Goal: Task Accomplishment & Management: Use online tool/utility

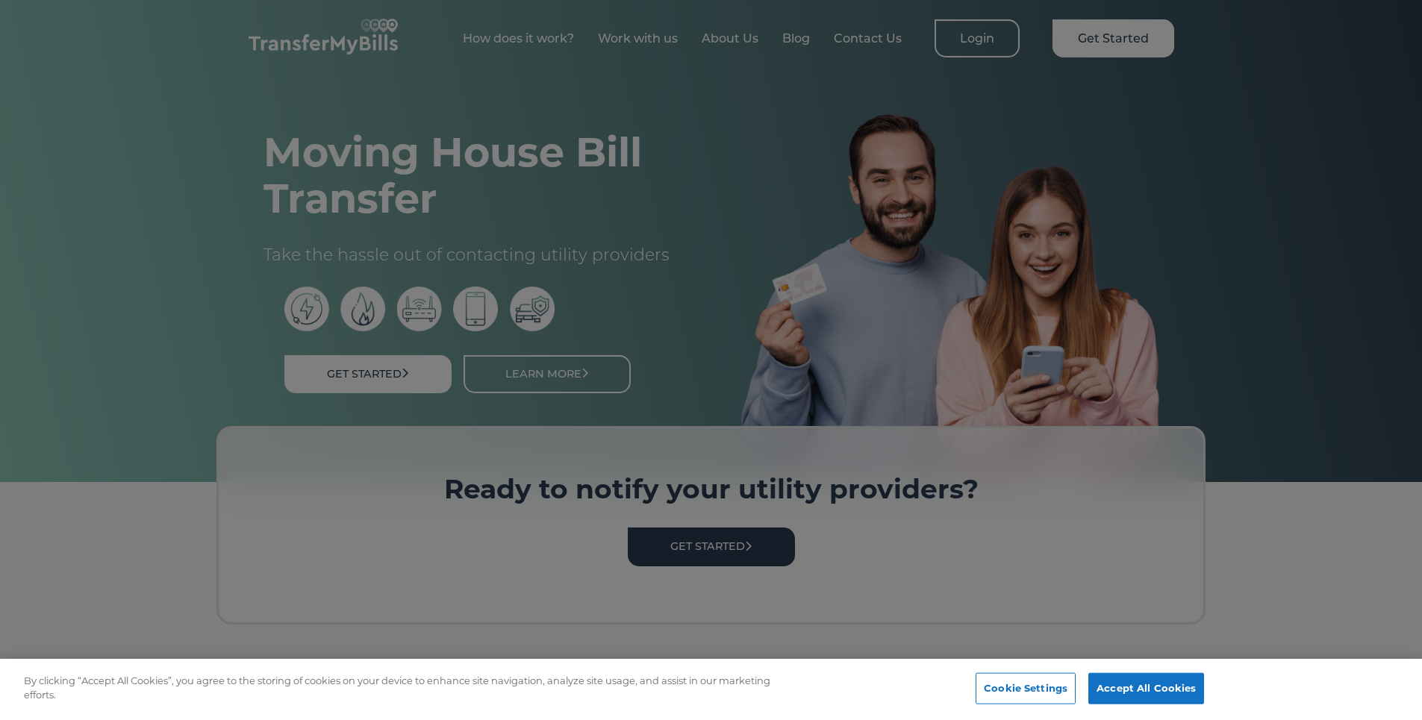
click at [742, 560] on div at bounding box center [711, 360] width 1422 height 720
click at [1103, 685] on button "Accept All Cookies" at bounding box center [1146, 688] width 116 height 31
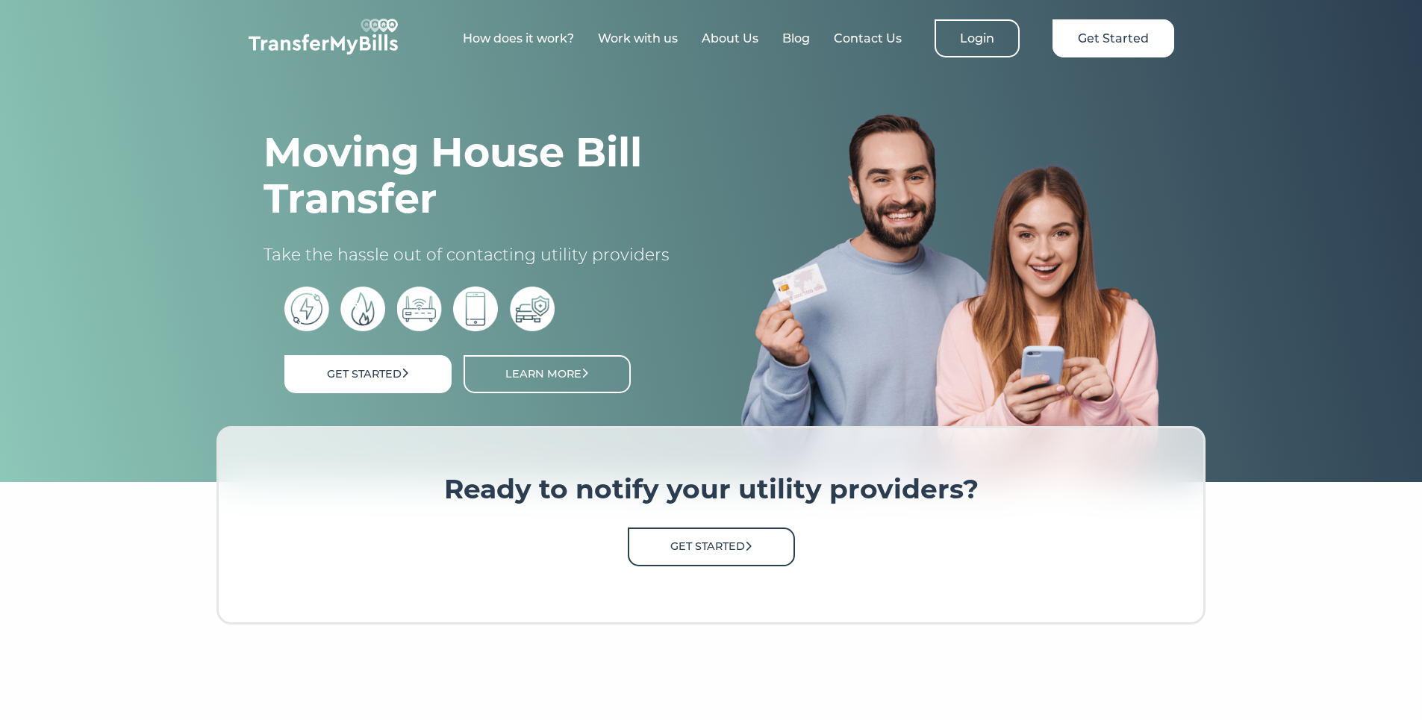
click at [780, 549] on link "Get Started" at bounding box center [711, 547] width 167 height 38
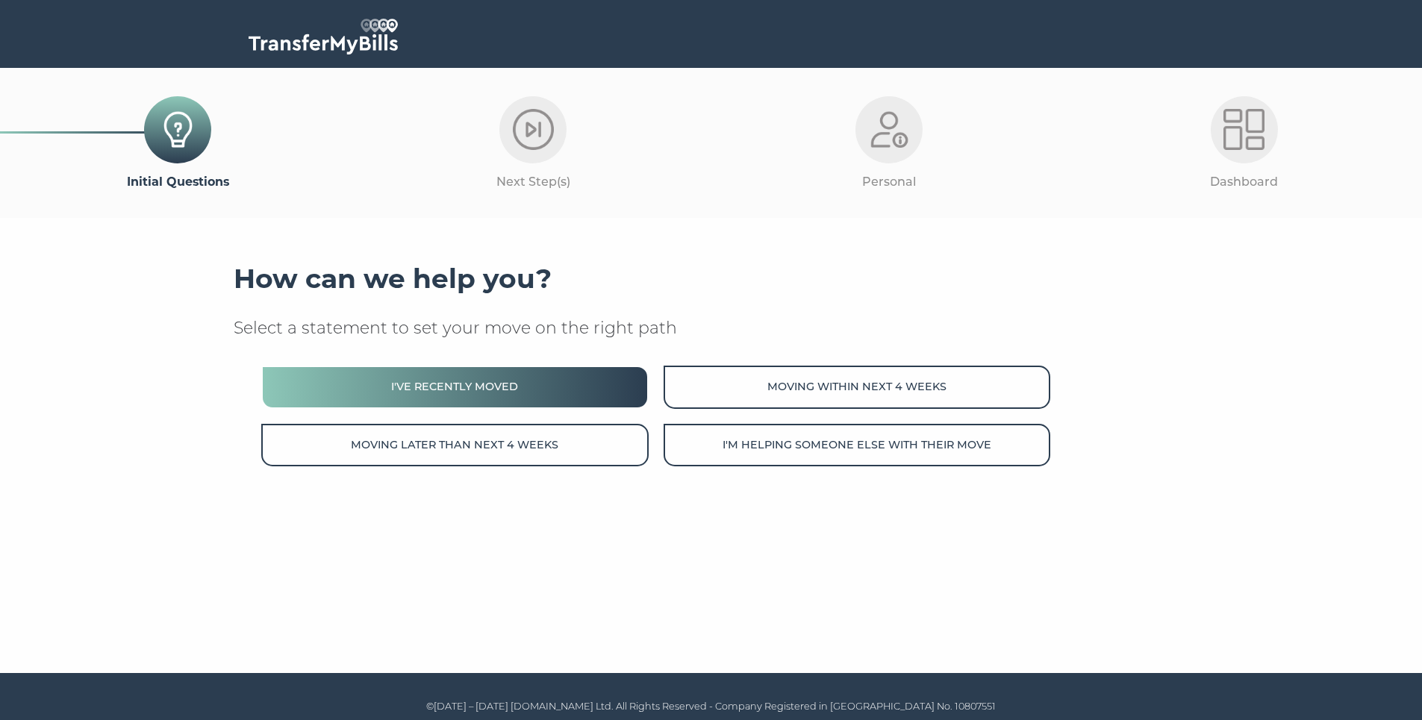
click at [546, 387] on button "I've recently moved" at bounding box center [454, 387] width 387 height 43
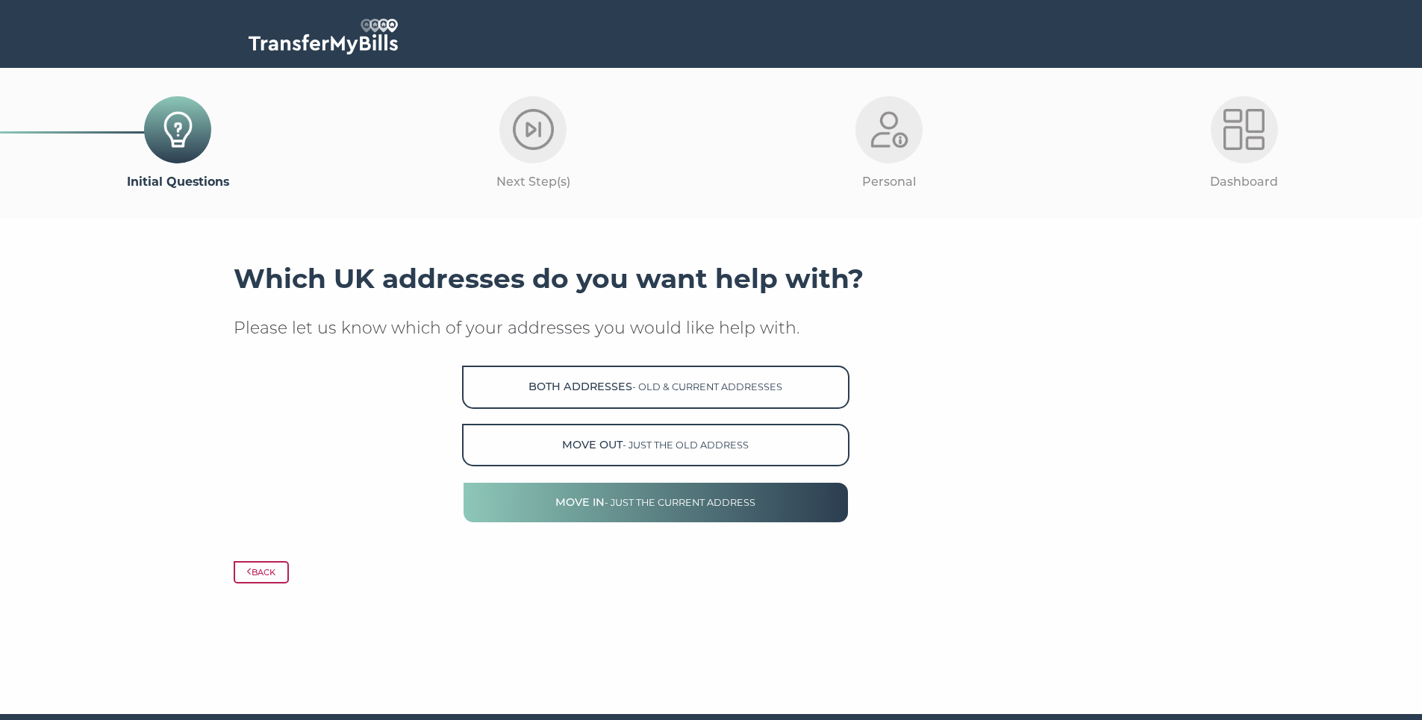
click at [643, 502] on span "- just the current address" at bounding box center [680, 502] width 151 height 11
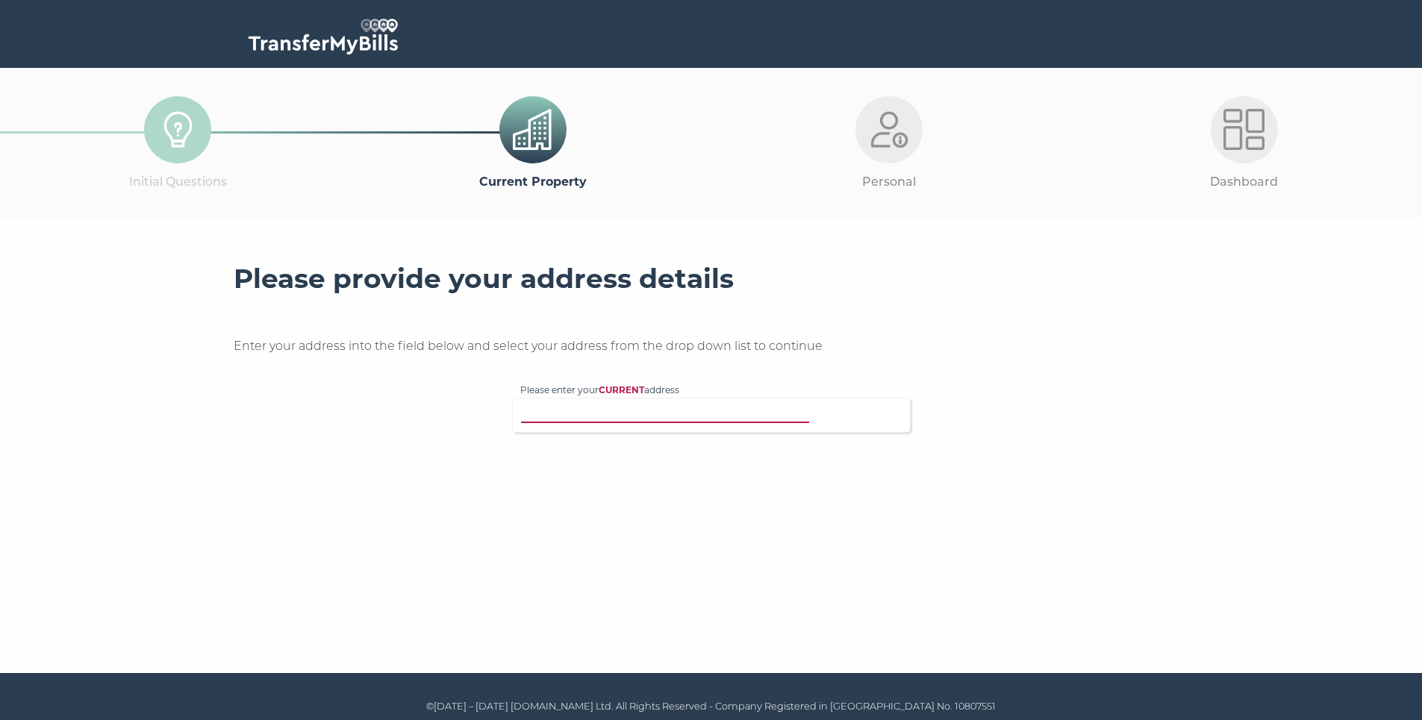
click at [649, 415] on input "Please enter your CURRENT address" at bounding box center [680, 413] width 321 height 15
paste input "E15 1DS"
type input "E15 1DS"
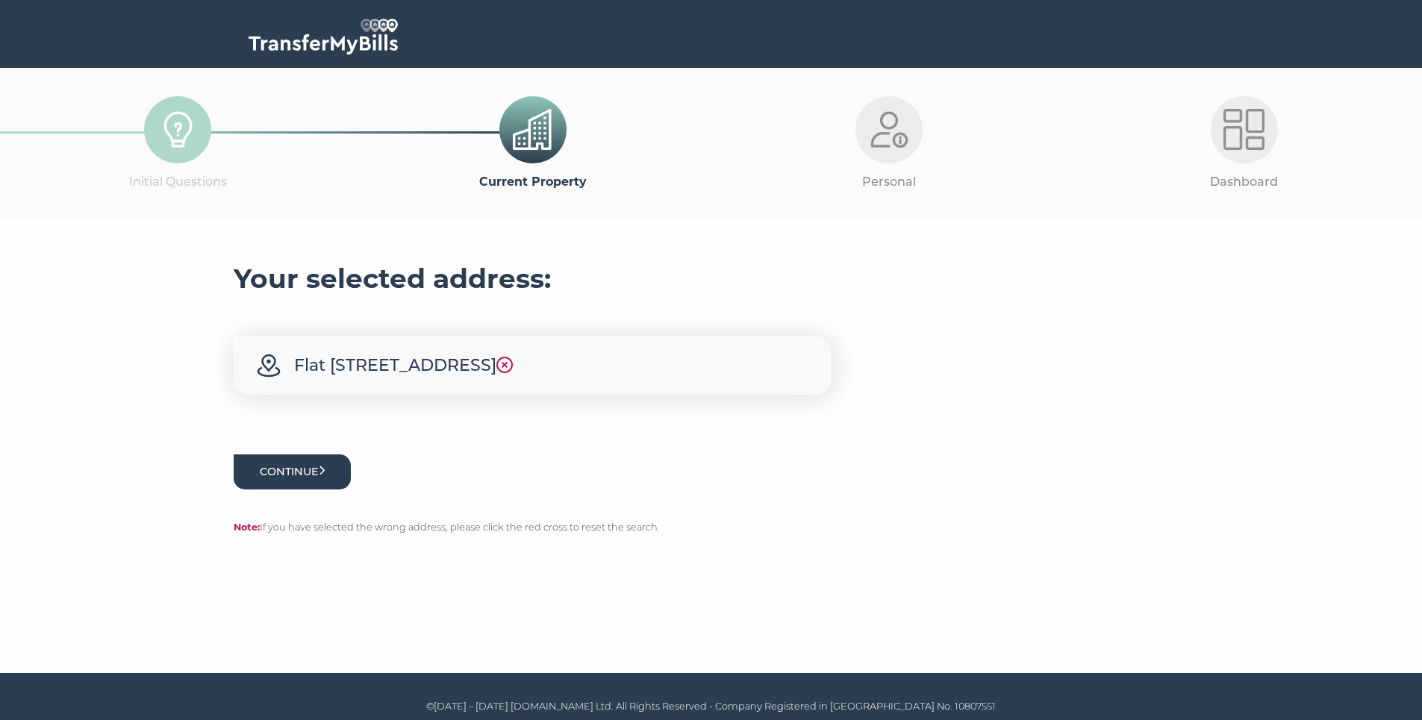
click at [295, 490] on button "Continue" at bounding box center [293, 472] width 118 height 35
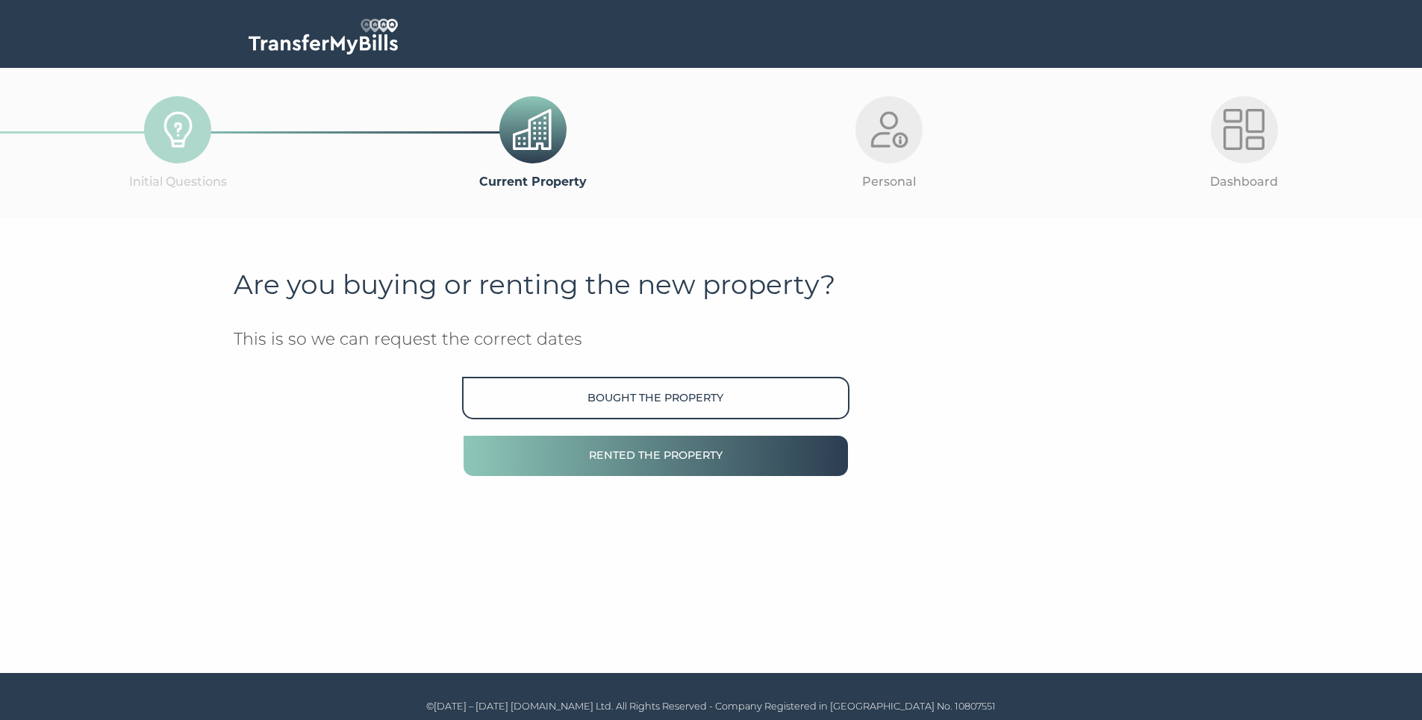
click at [652, 456] on button "Rented the property" at bounding box center [655, 455] width 387 height 43
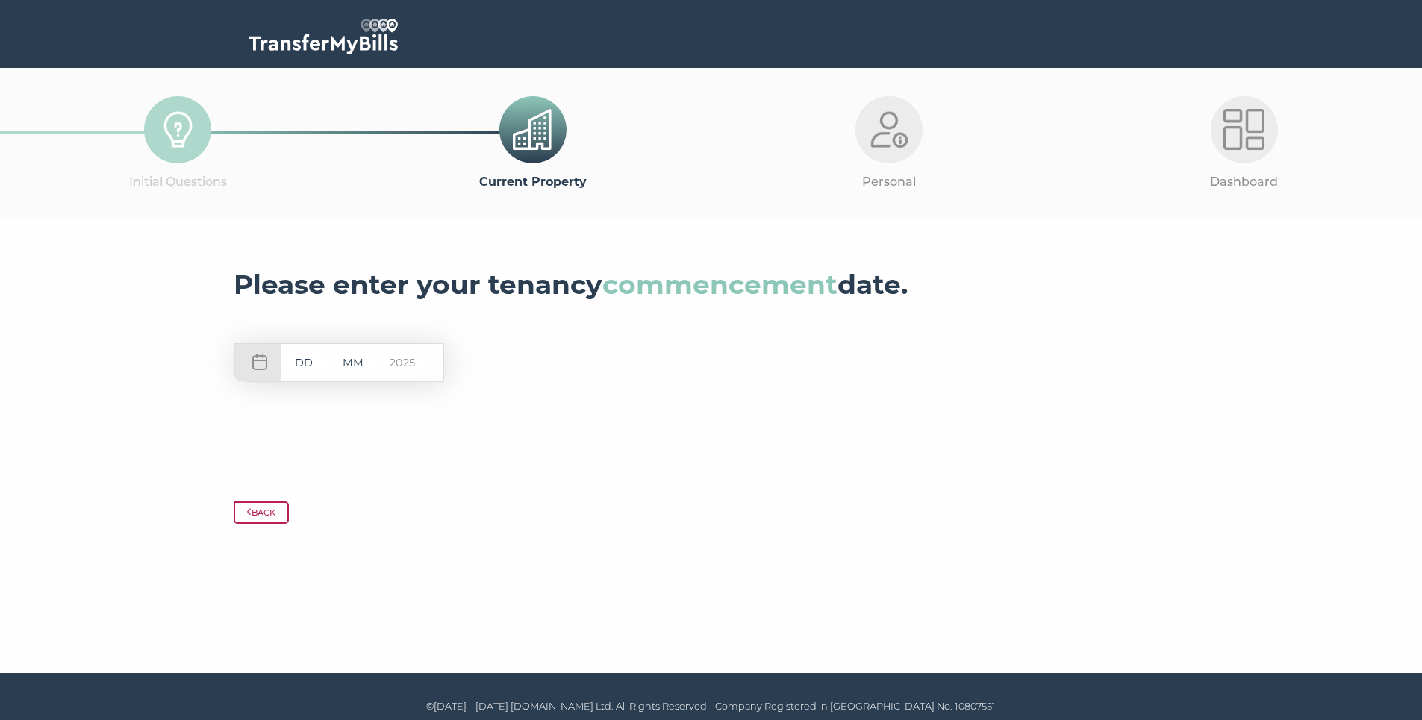
click at [315, 371] on input "text" at bounding box center [303, 363] width 45 height 19
type input "29"
type input "09"
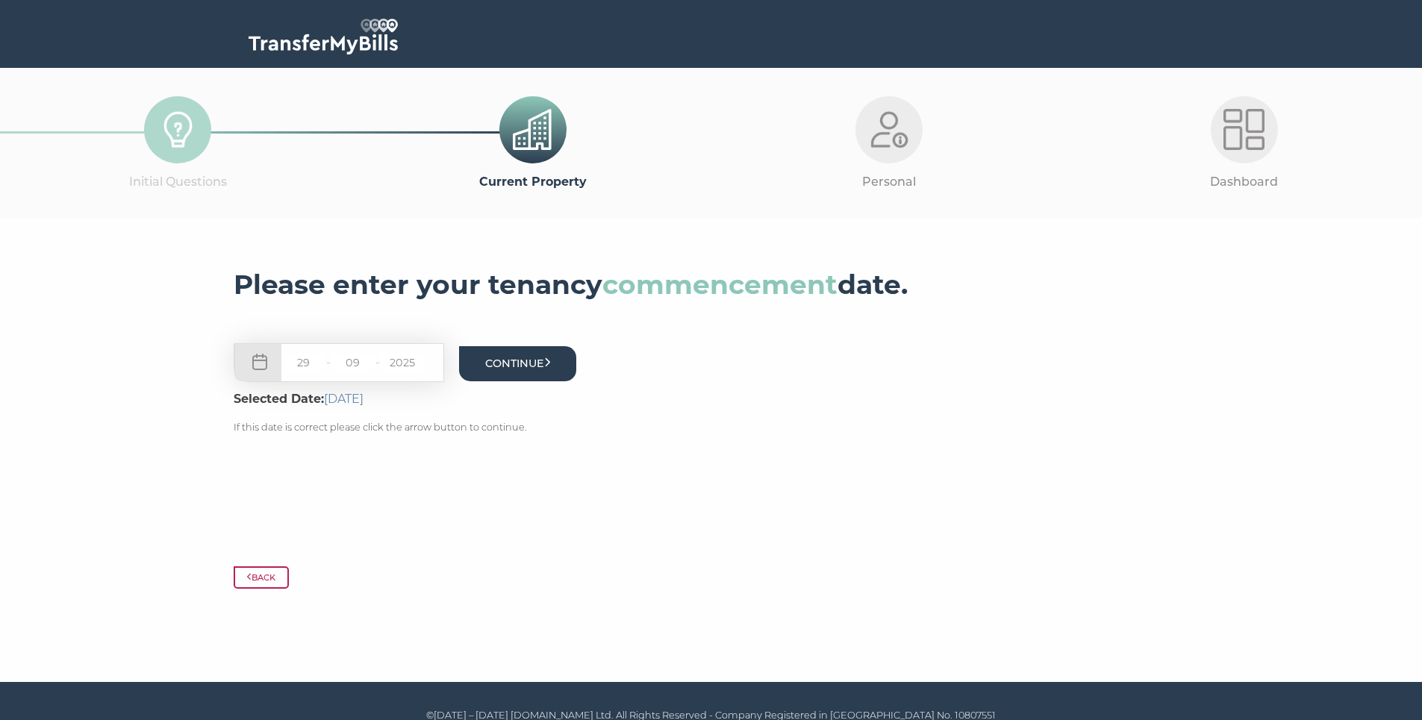
click at [568, 370] on button "Continue" at bounding box center [518, 363] width 118 height 35
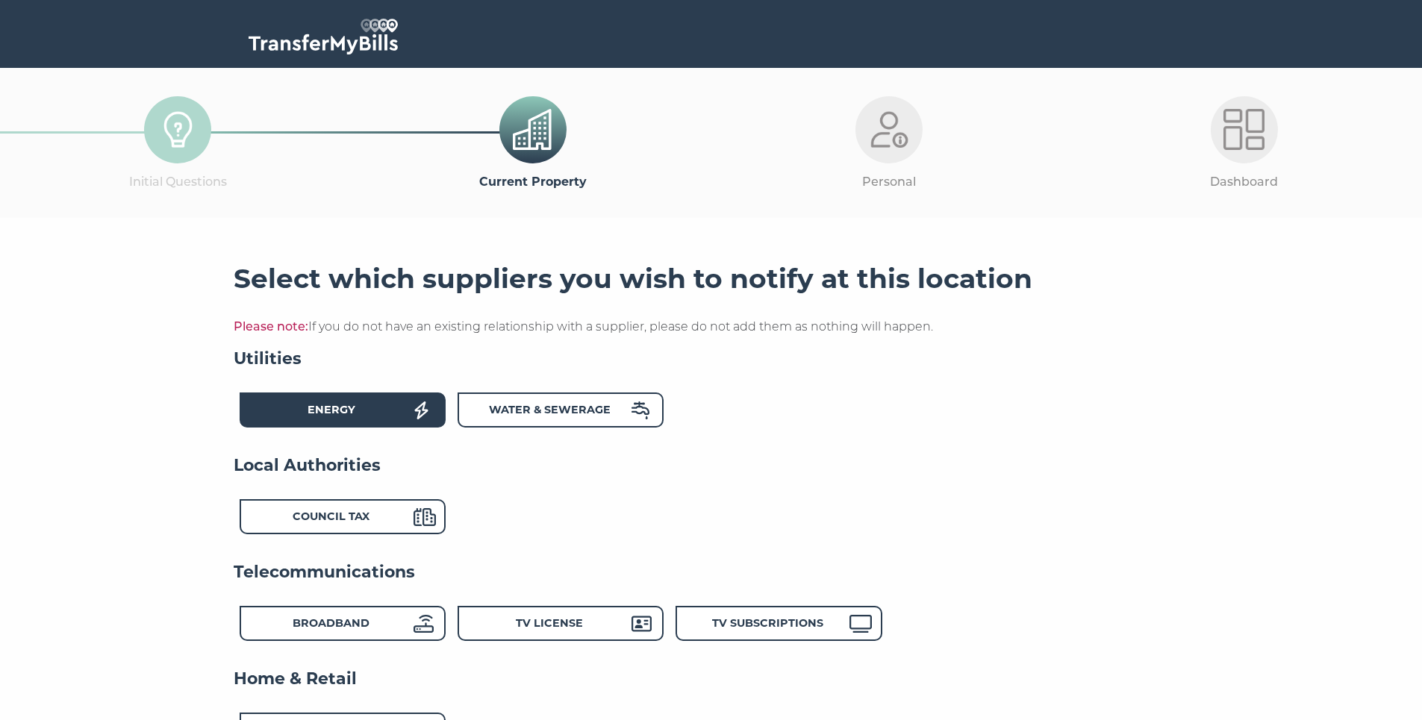
click at [425, 409] on icon at bounding box center [420, 411] width 13 height 18
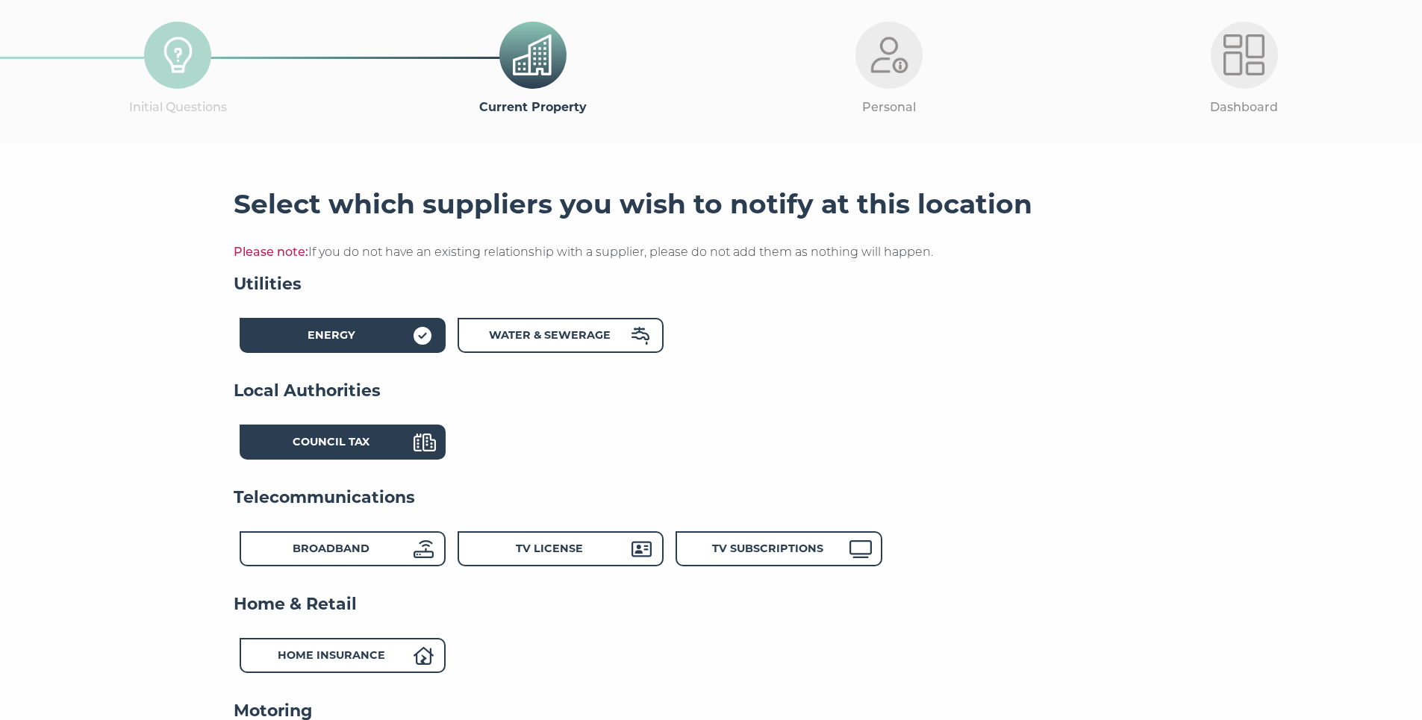
click at [388, 452] on div "Council Tax" at bounding box center [331, 445] width 164 height 22
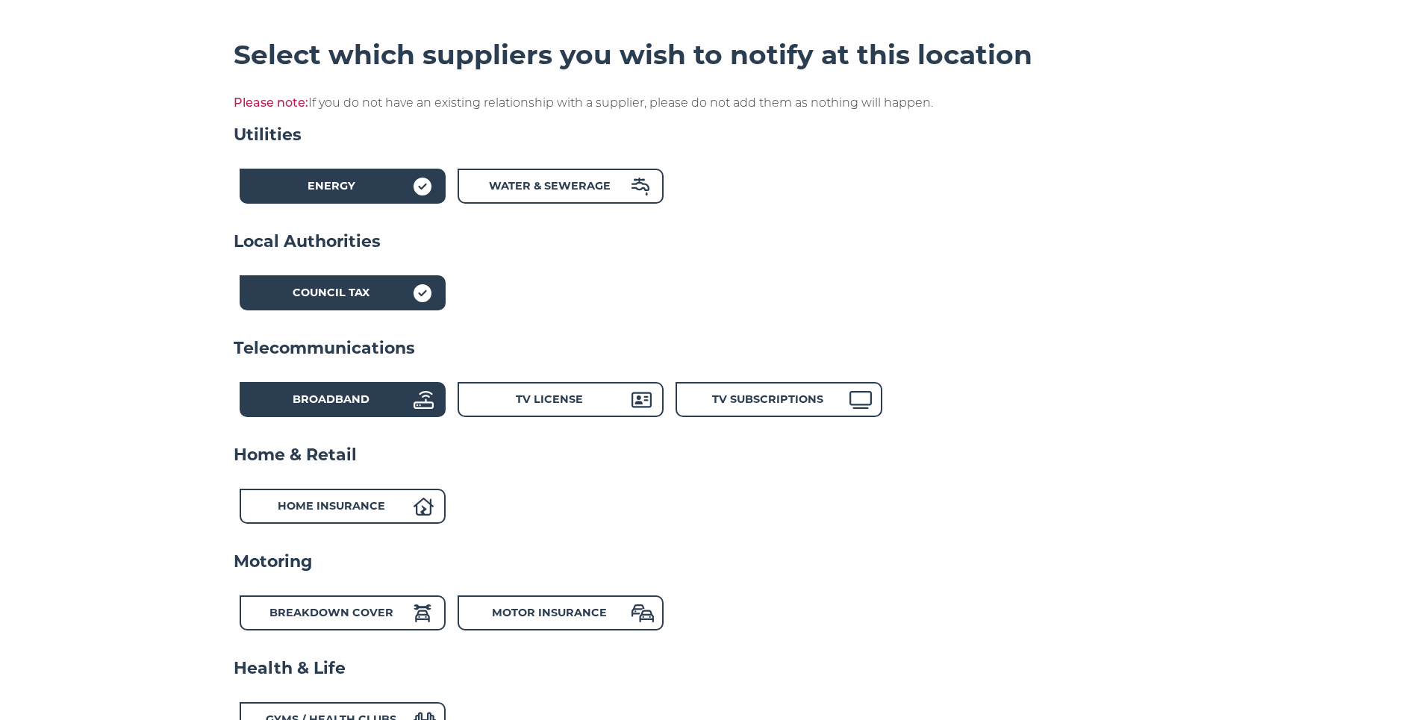
click at [381, 411] on div "Broadband" at bounding box center [331, 402] width 164 height 22
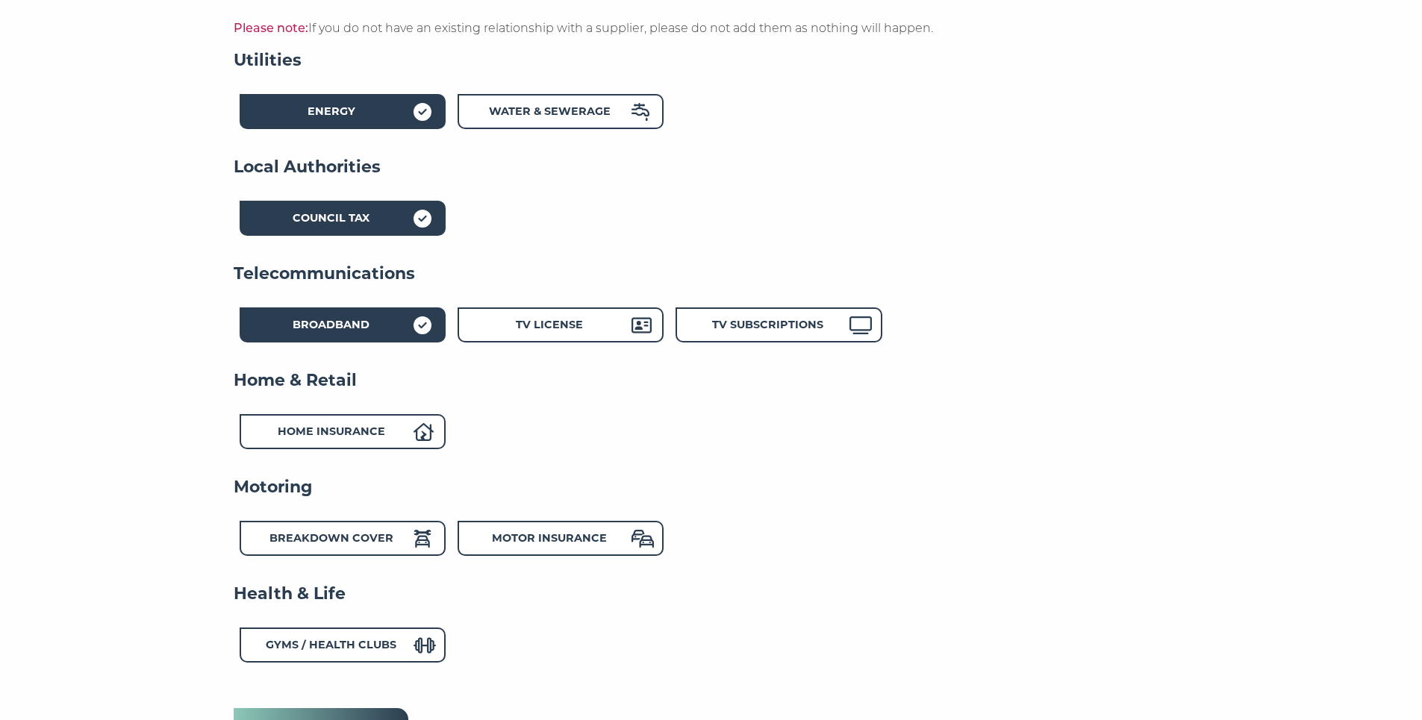
scroll to position [373, 0]
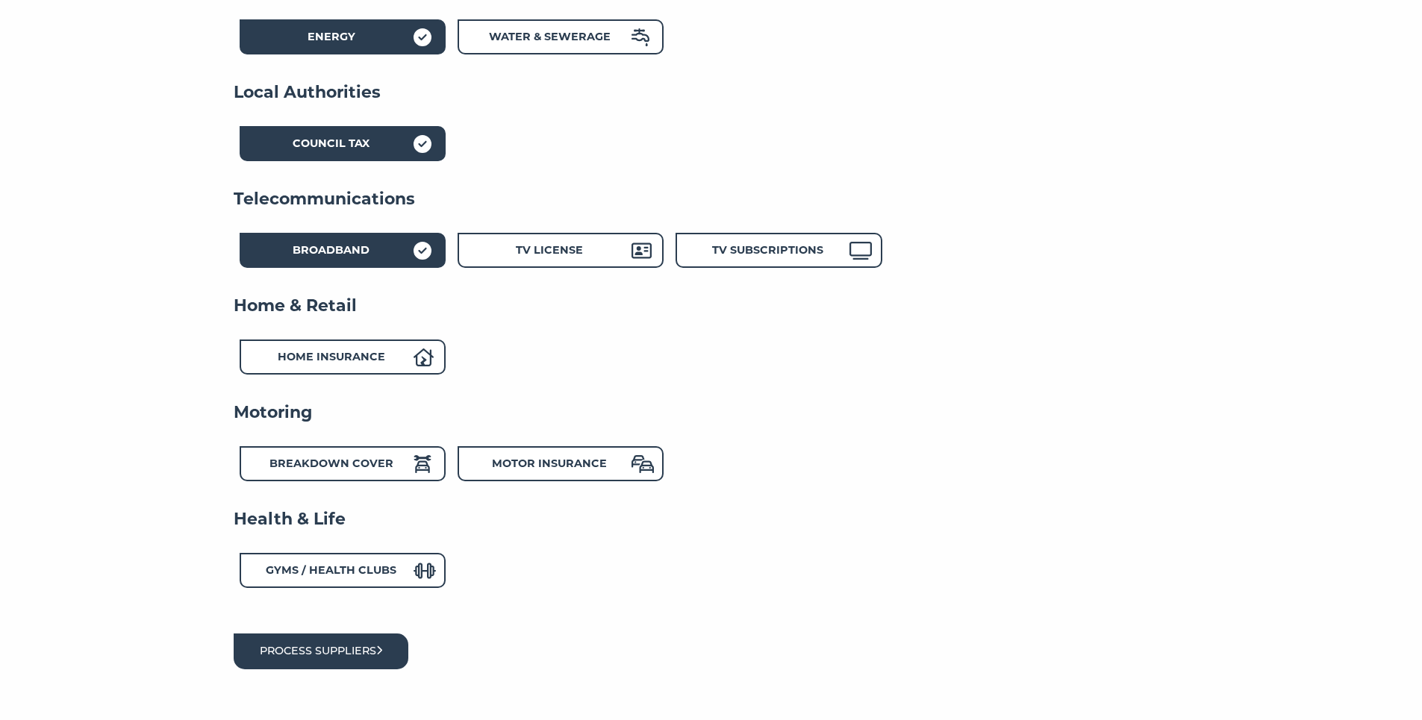
click at [358, 639] on button "Process suppliers" at bounding box center [321, 651] width 175 height 35
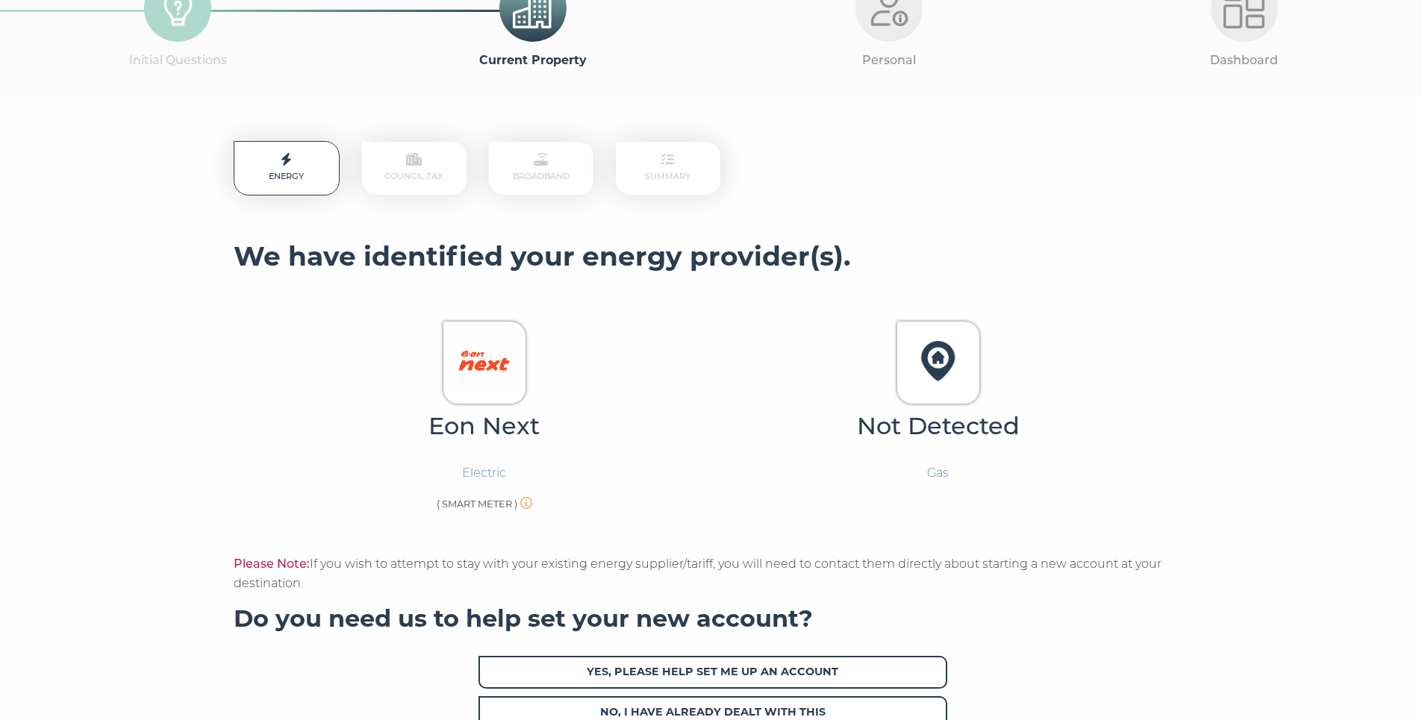
scroll to position [47, 0]
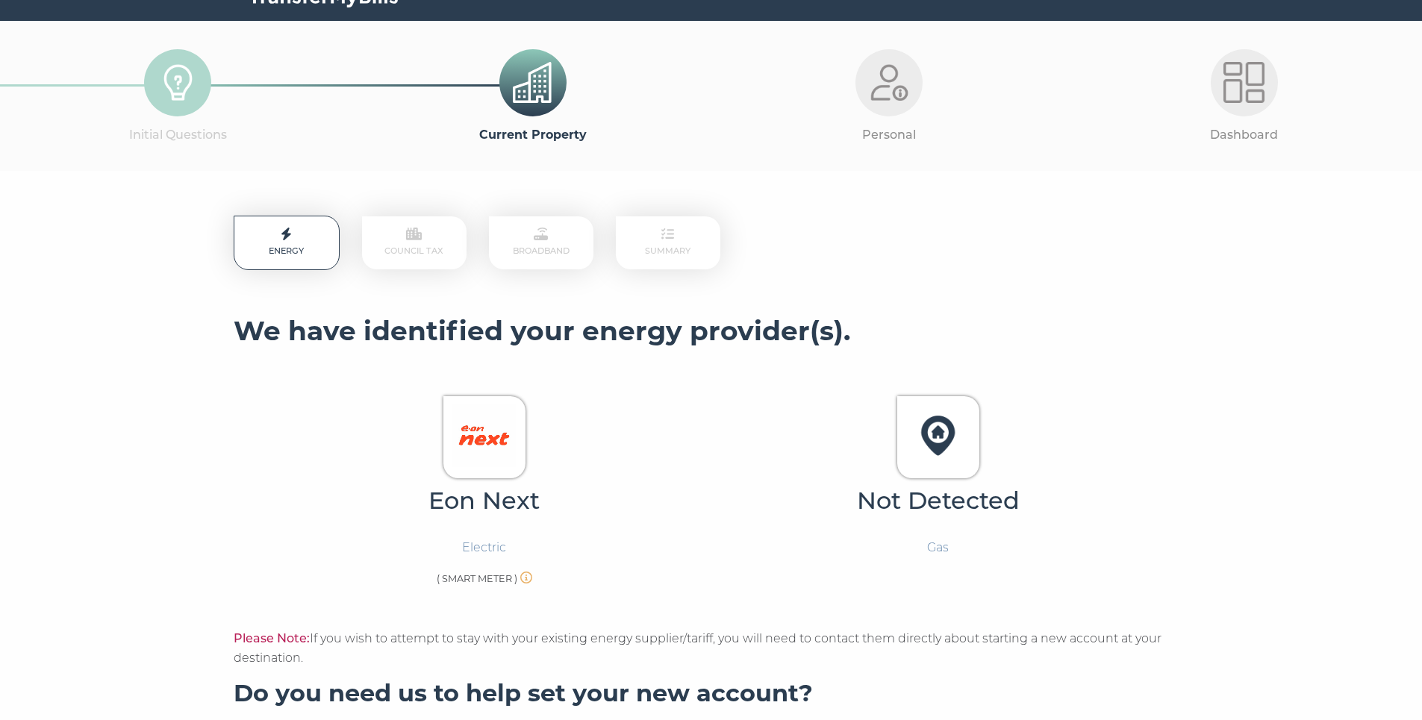
click at [501, 552] on p "Electric" at bounding box center [484, 547] width 44 height 19
click at [508, 465] on img at bounding box center [483, 435] width 63 height 63
drag, startPoint x: 525, startPoint y: 467, endPoint x: 506, endPoint y: 463, distance: 19.0
click at [506, 463] on div at bounding box center [484, 437] width 82 height 82
